Goal: Task Accomplishment & Management: Complete application form

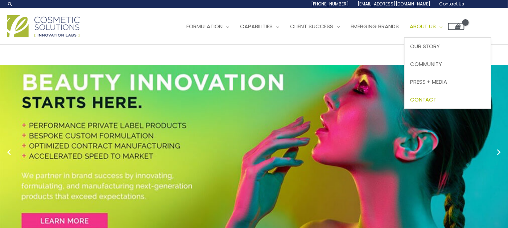
click at [437, 97] on span "Contact" at bounding box center [423, 100] width 27 height 8
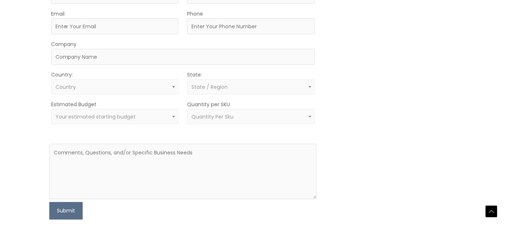
scroll to position [262, 0]
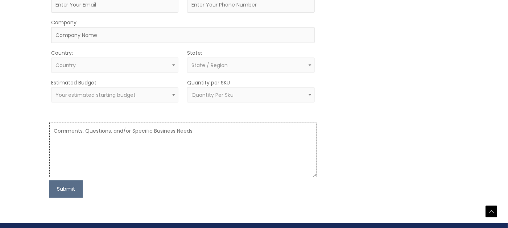
click at [116, 135] on textarea at bounding box center [182, 149] width 267 height 55
click at [229, 95] on span "Quantity Per Sku" at bounding box center [212, 94] width 42 height 7
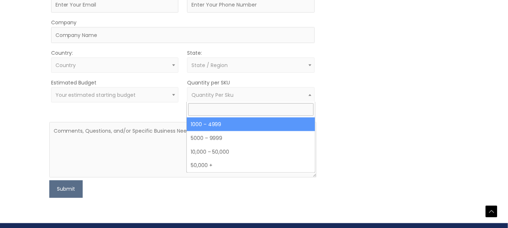
select select "10"
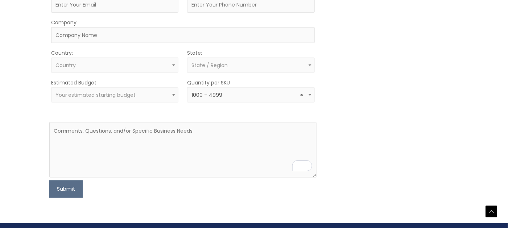
click at [132, 98] on span "Your estimated starting budget" at bounding box center [114, 94] width 127 height 15
click at [358, 103] on div "MOQ TRIGGER STEP 2 TRIGGER" at bounding box center [391, 77] width 133 height 241
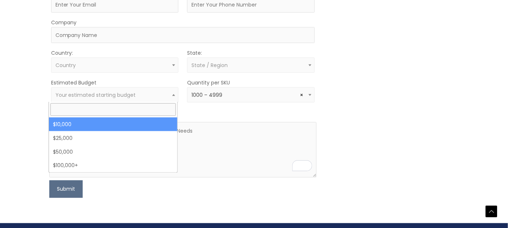
click at [128, 94] on span "Your estimated starting budget" at bounding box center [95, 94] width 80 height 7
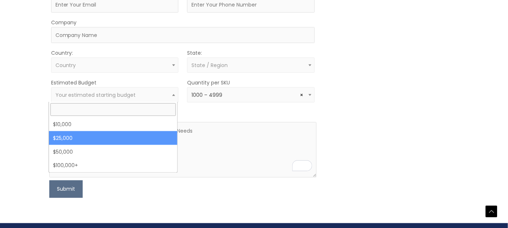
select select "25000"
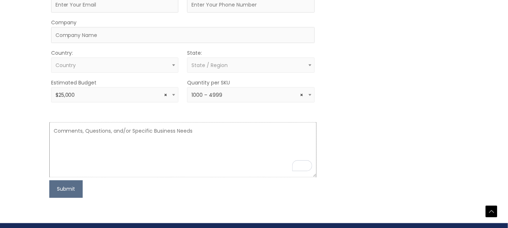
click at [65, 135] on textarea "To enrich screen reader interactions, please activate Accessibility in Grammarl…" at bounding box center [182, 149] width 267 height 55
paste textarea "Loremip Dolors Ametc – Adipi Elitsed + Doei Temporinc Utlabo (Etdol-magna-aliqu…"
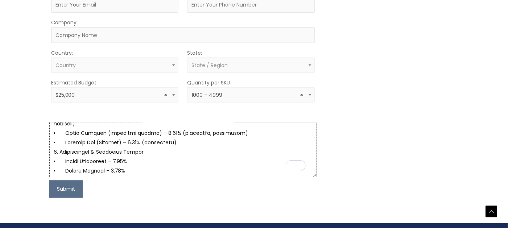
scroll to position [0, 0]
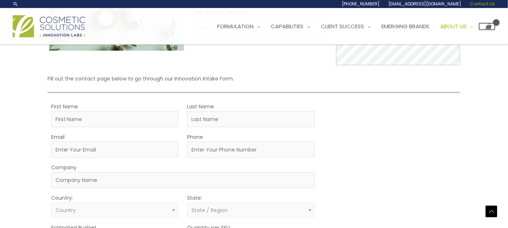
type textarea "Loremip Dolors Ametc – Adipi Elitsed + Doei Temporinc Utlabo (Etdol-magna-aliqu…"
click at [91, 119] on input "First Name" at bounding box center [114, 119] width 127 height 16
type input "[DEMOGRAPHIC_DATA]"
type input "Edigin"
type input "[EMAIL_ADDRESS][DOMAIN_NAME]"
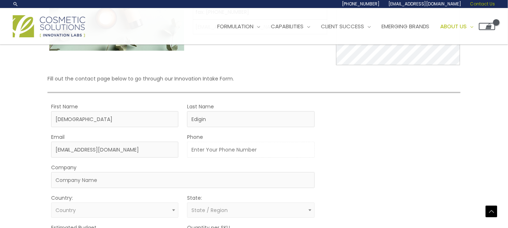
type input "8728170144"
type input "Pearland Rheumatology and [MEDICAL_DATA][GEOGRAPHIC_DATA]"
select select "[GEOGRAPHIC_DATA]"
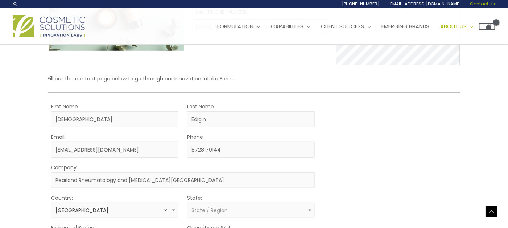
select select "[US_STATE]"
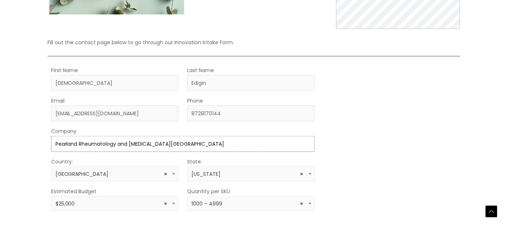
drag, startPoint x: 160, startPoint y: 140, endPoint x: 36, endPoint y: 143, distance: 125.0
click at [36, 143] on div "Let’s Innovate Together office: 561.226.8600 toll-free: [PHONE_NUMBER] fax: [PH…" at bounding box center [253, 112] width 449 height 440
click at [480, 93] on div "Let’s Innovate Together office: 561.226.8600 toll-free: [PHONE_NUMBER] fax: [PH…" at bounding box center [254, 112] width 508 height 440
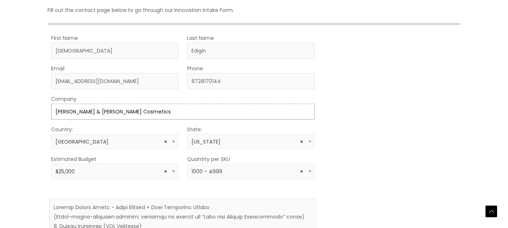
click at [142, 112] on input "[PERSON_NAME] & [PERSON_NAME] Cosmetics" at bounding box center [182, 112] width 263 height 16
type input "[PERSON_NAME] & [PERSON_NAME] Beauty"
click at [443, 120] on div "MOQ TRIGGER STEP 2 TRIGGER" at bounding box center [391, 153] width 133 height 241
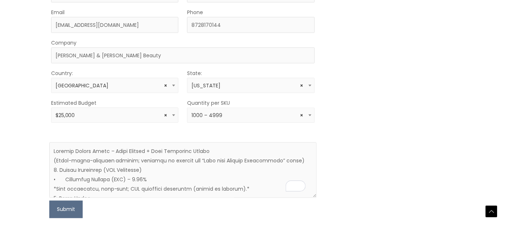
click at [122, 117] on span "× $25,000" at bounding box center [114, 115] width 119 height 7
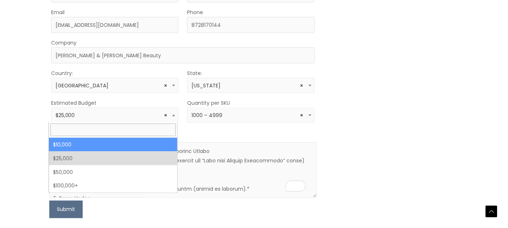
click at [393, 108] on div "MOQ TRIGGER STEP 2 TRIGGER" at bounding box center [391, 97] width 133 height 241
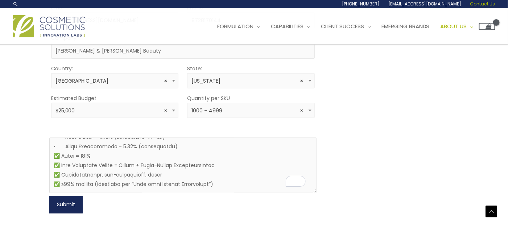
click at [66, 203] on button "Submit" at bounding box center [65, 204] width 33 height 17
